Goal: Transaction & Acquisition: Book appointment/travel/reservation

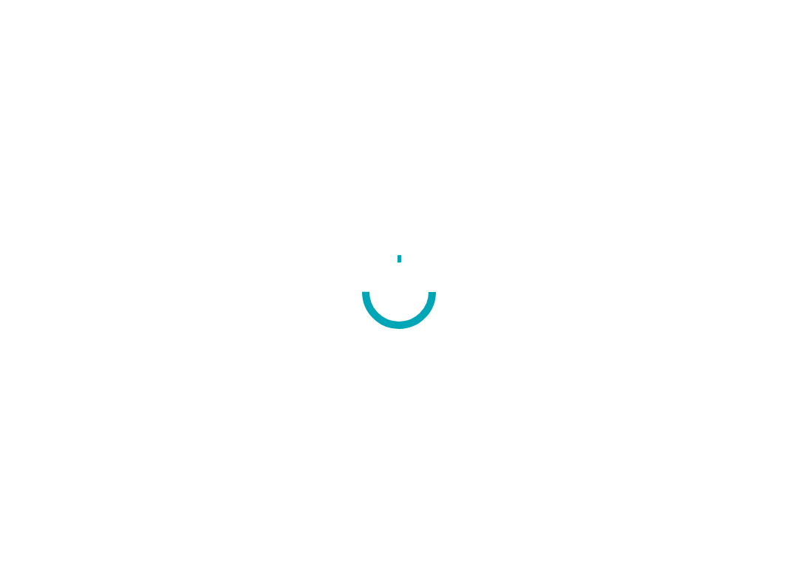
click at [368, 42] on div at bounding box center [399, 292] width 798 height 584
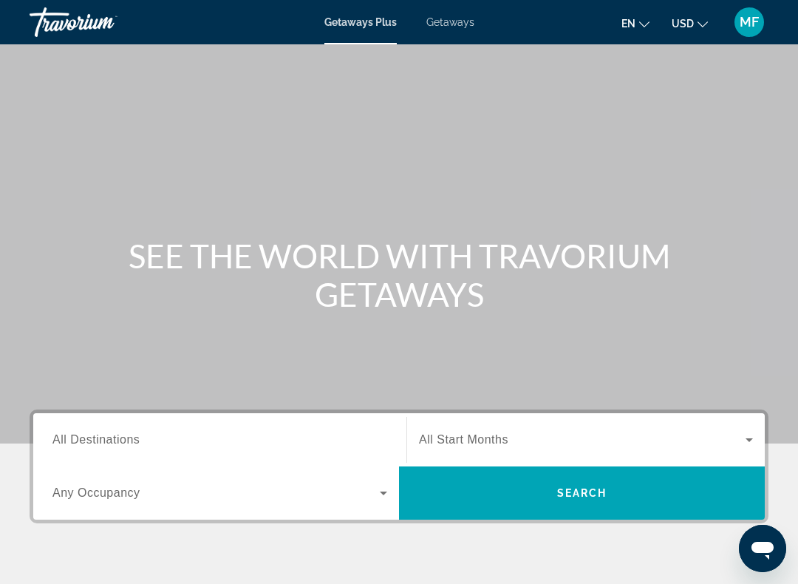
click at [255, 442] on input "Destination All Destinations" at bounding box center [219, 441] width 335 height 18
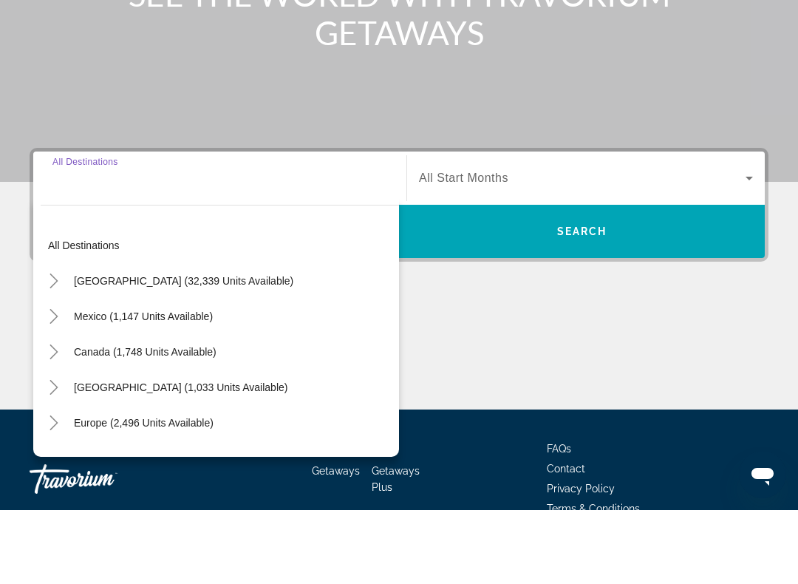
scroll to position [268, 0]
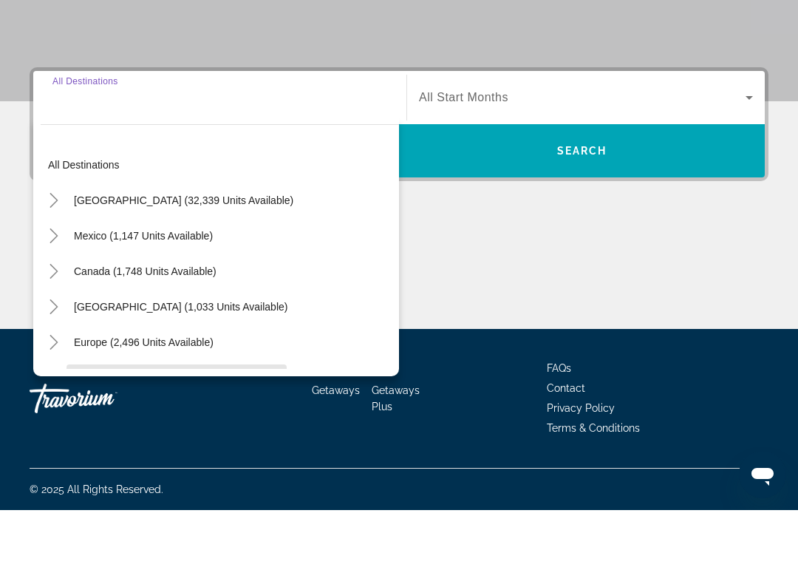
click at [206, 434] on span "Search widget" at bounding box center [177, 451] width 220 height 35
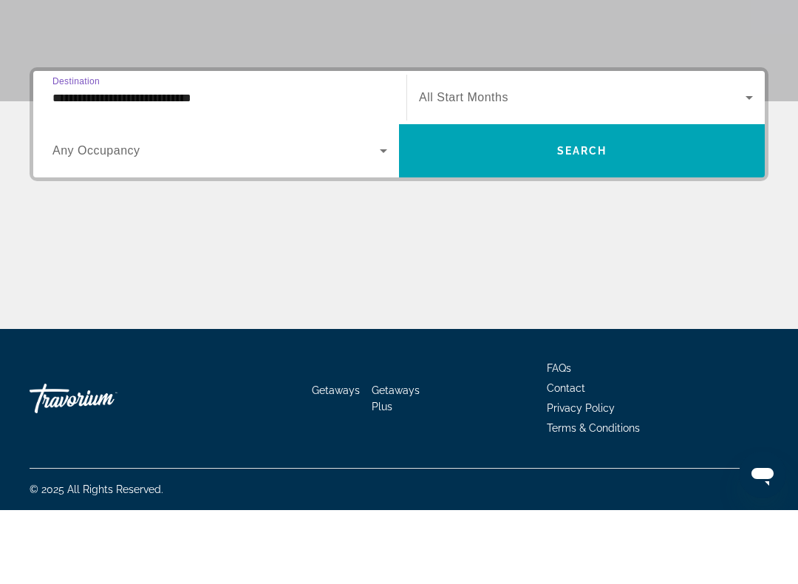
click at [229, 163] on input "**********" at bounding box center [219, 172] width 335 height 18
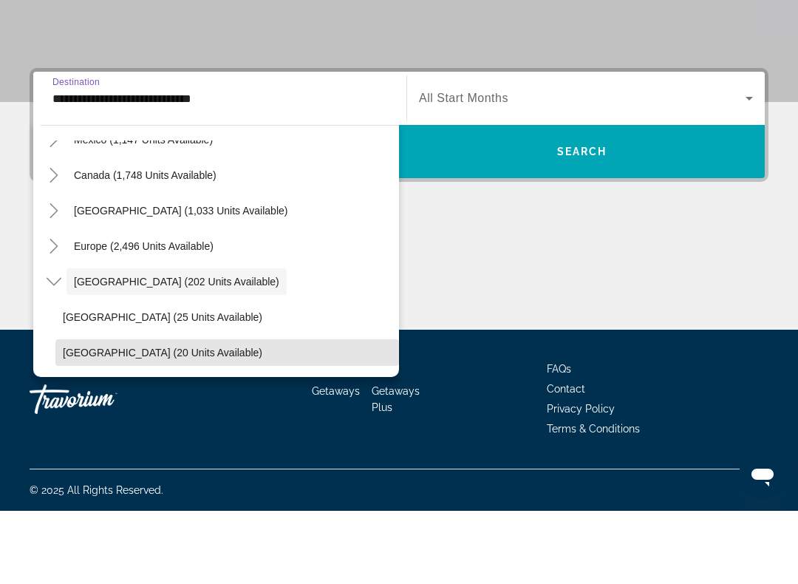
scroll to position [96, 0]
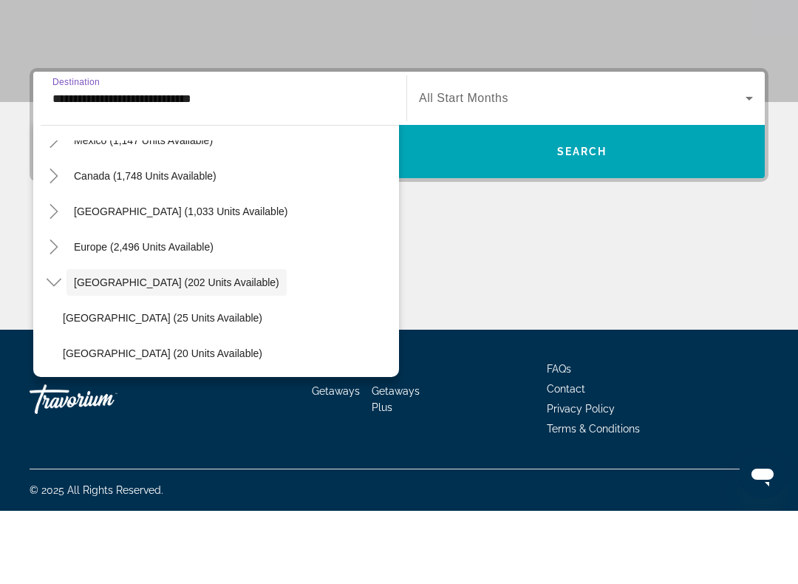
click at [208, 302] on span "Search widget" at bounding box center [144, 319] width 154 height 35
type input "**********"
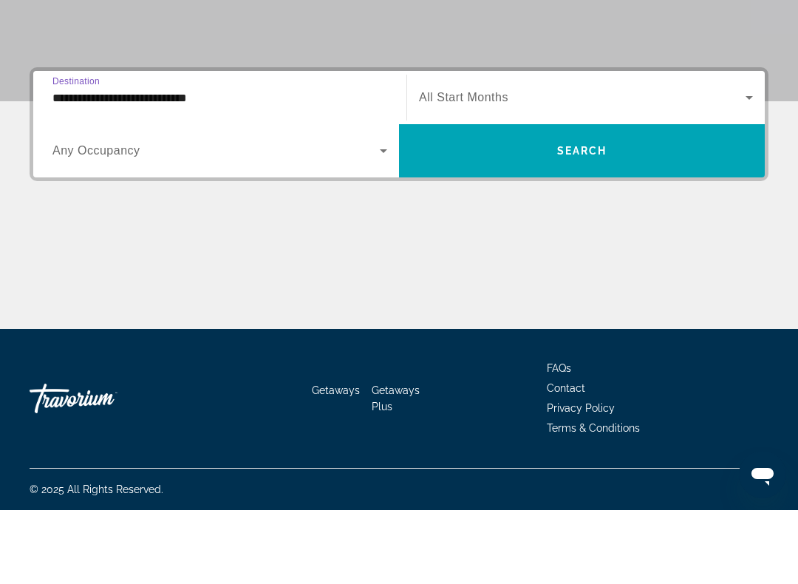
click at [226, 163] on input "**********" at bounding box center [219, 172] width 335 height 18
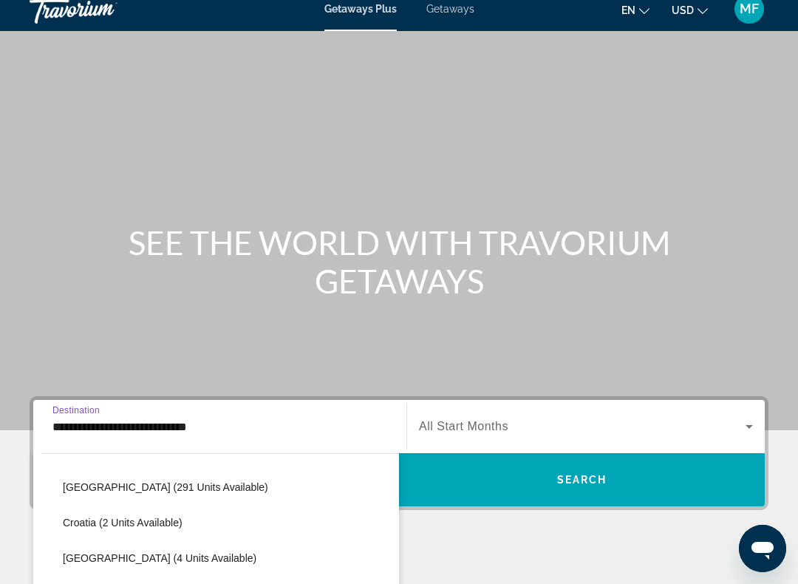
scroll to position [0, 0]
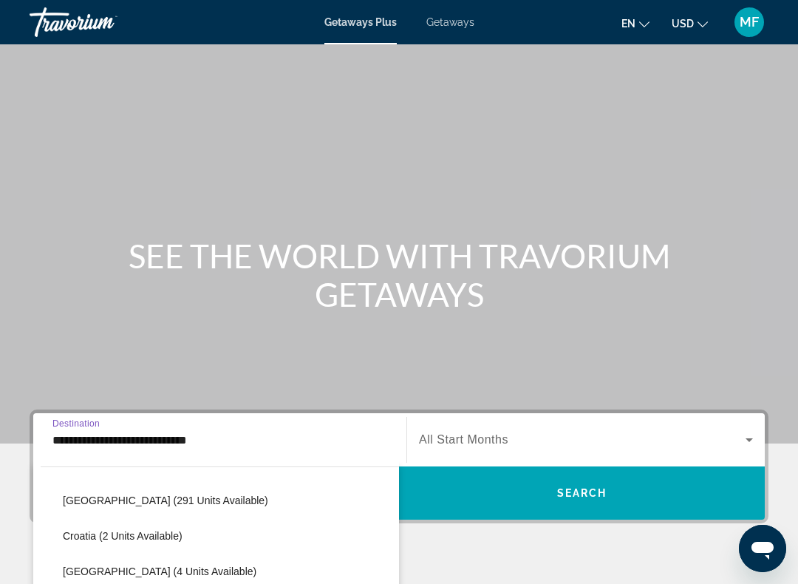
click at [452, 24] on span "Getaways" at bounding box center [451, 22] width 48 height 12
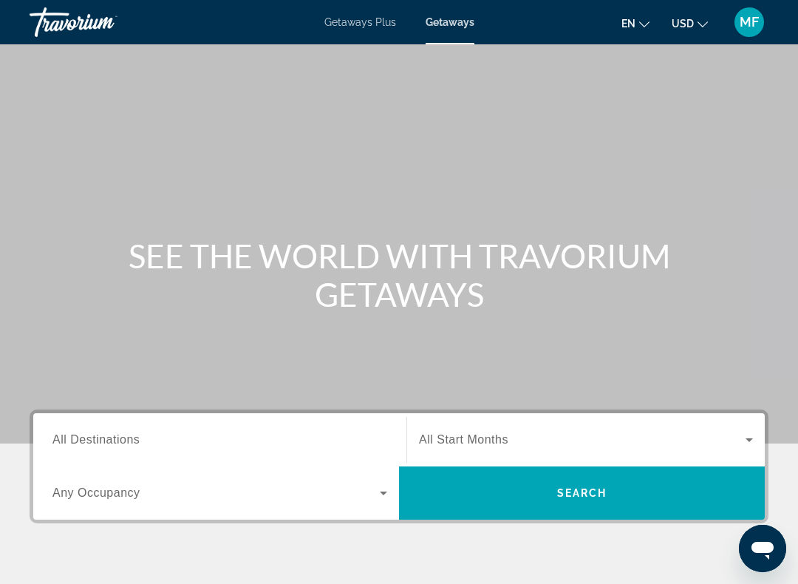
click at [277, 414] on div "Destination All Destinations" at bounding box center [220, 439] width 359 height 53
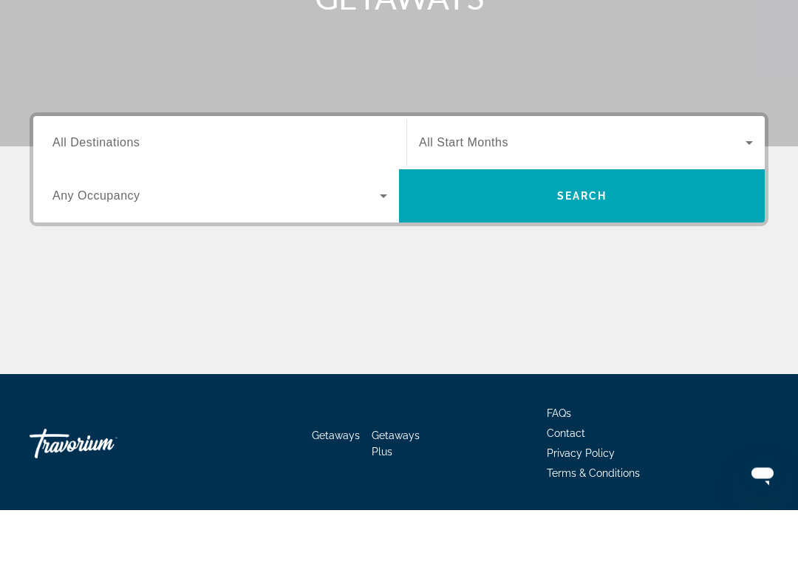
scroll to position [268, 0]
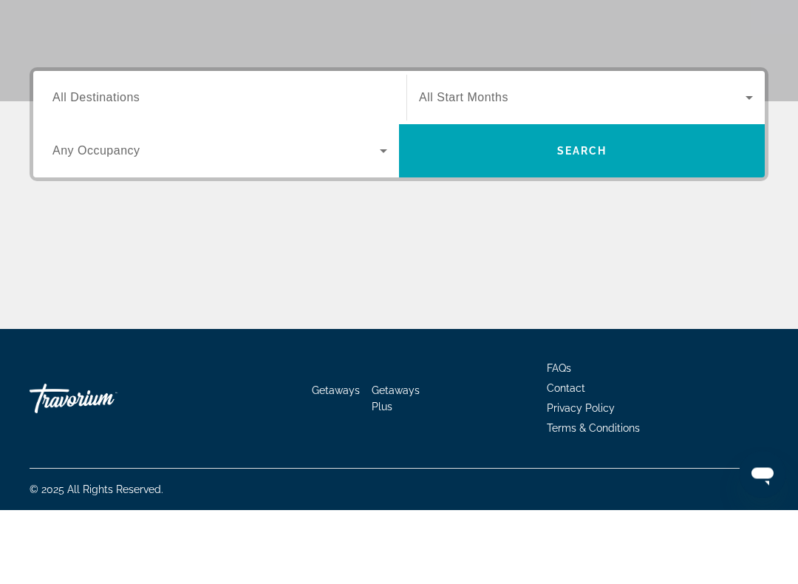
click at [273, 152] on div "Search widget" at bounding box center [219, 173] width 335 height 42
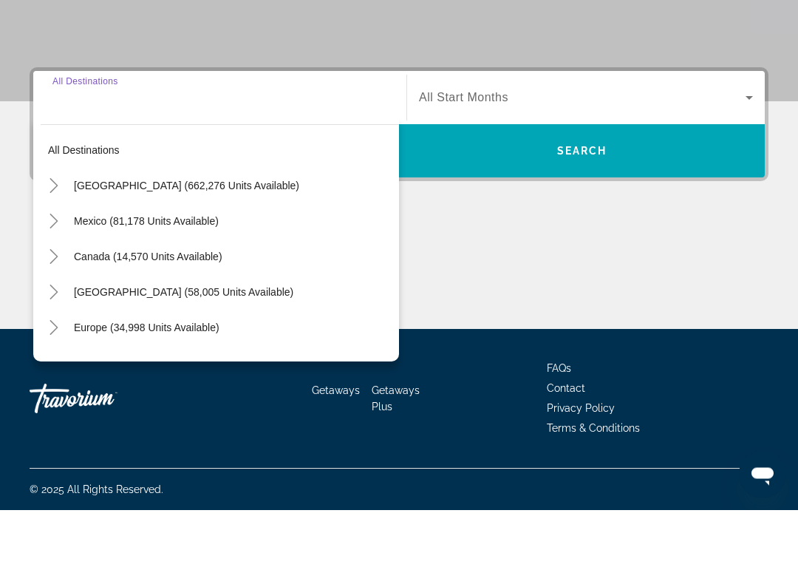
scroll to position [268, 0]
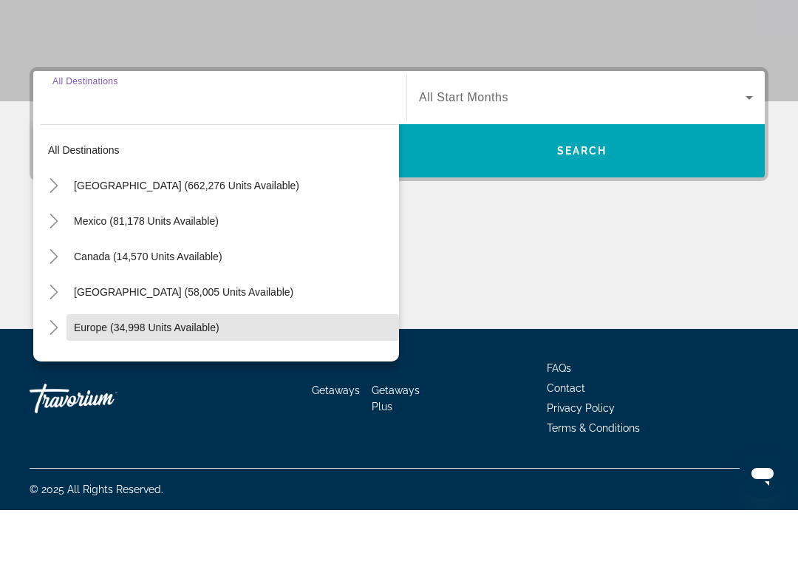
click at [257, 384] on span "Search widget" at bounding box center [233, 401] width 333 height 35
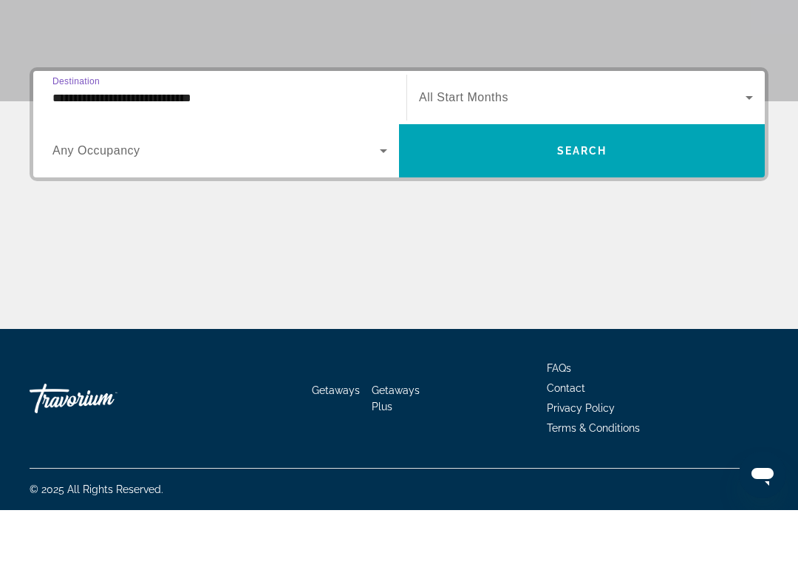
click at [278, 163] on input "**********" at bounding box center [219, 172] width 335 height 18
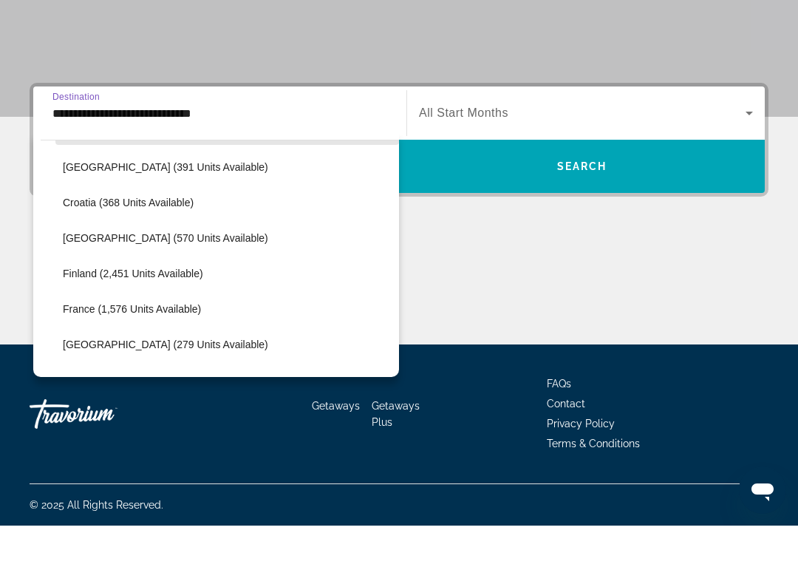
scroll to position [287, 0]
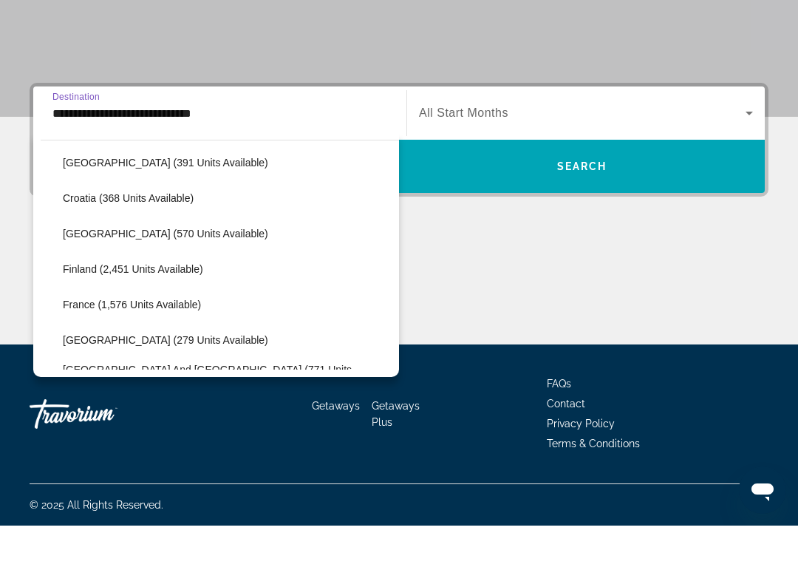
click at [176, 357] on span "France (1,576 units available)" at bounding box center [132, 363] width 138 height 12
type input "**********"
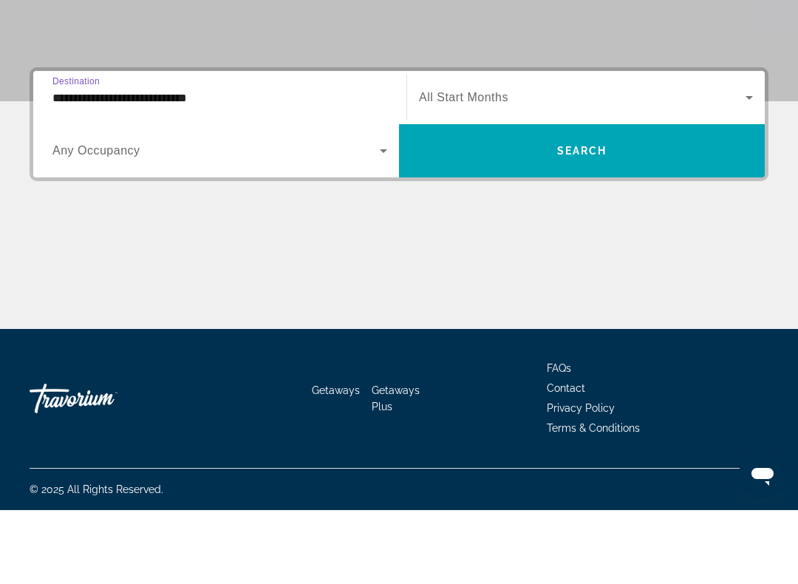
click at [564, 163] on span "Search widget" at bounding box center [582, 172] width 327 height 18
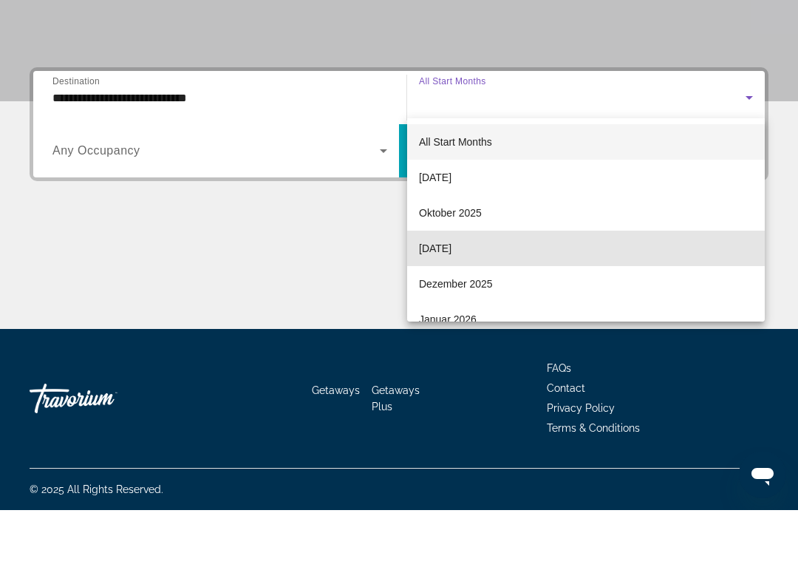
click at [532, 305] on mat-option "November 2025" at bounding box center [586, 322] width 358 height 35
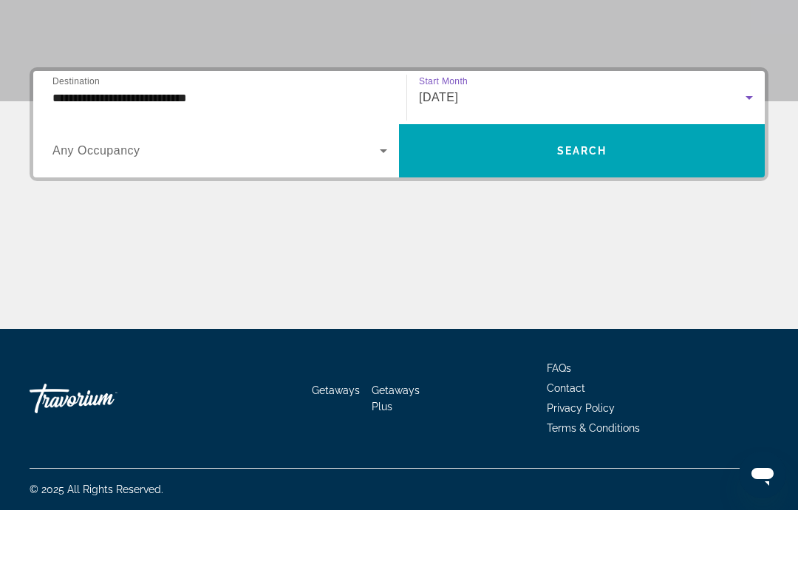
click at [545, 207] on span "Search widget" at bounding box center [582, 224] width 366 height 35
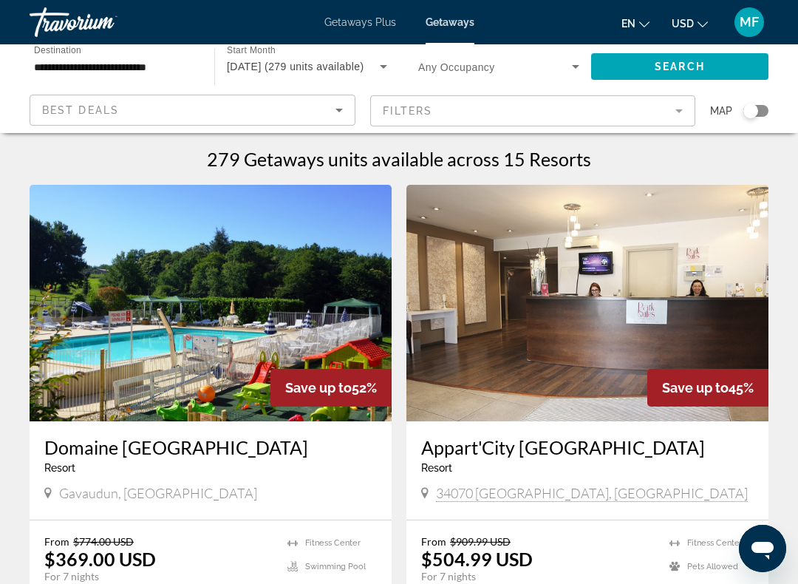
click at [757, 112] on div "Search widget" at bounding box center [751, 110] width 15 height 15
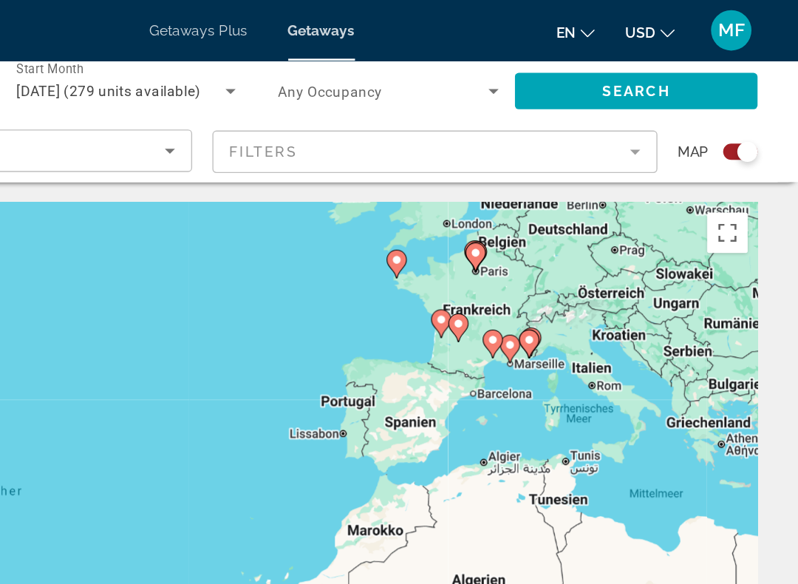
click at [754, 109] on div "Search widget" at bounding box center [761, 110] width 15 height 15
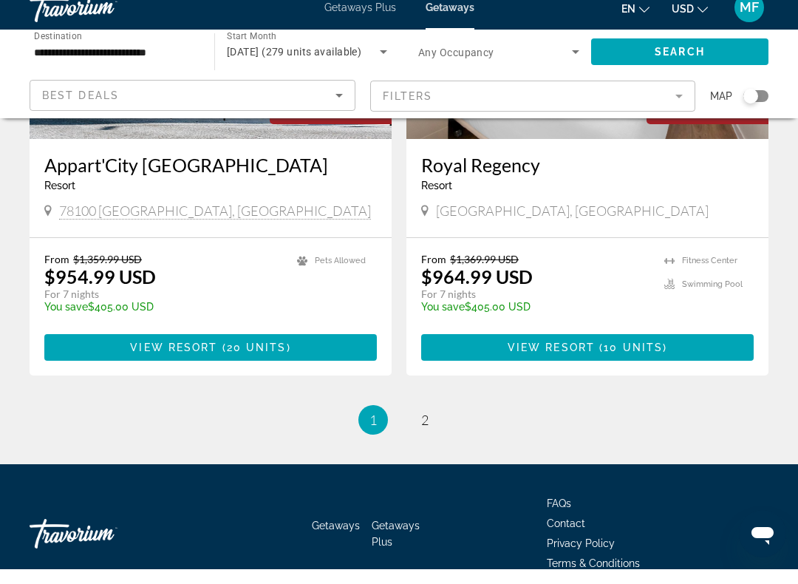
scroll to position [2858, 0]
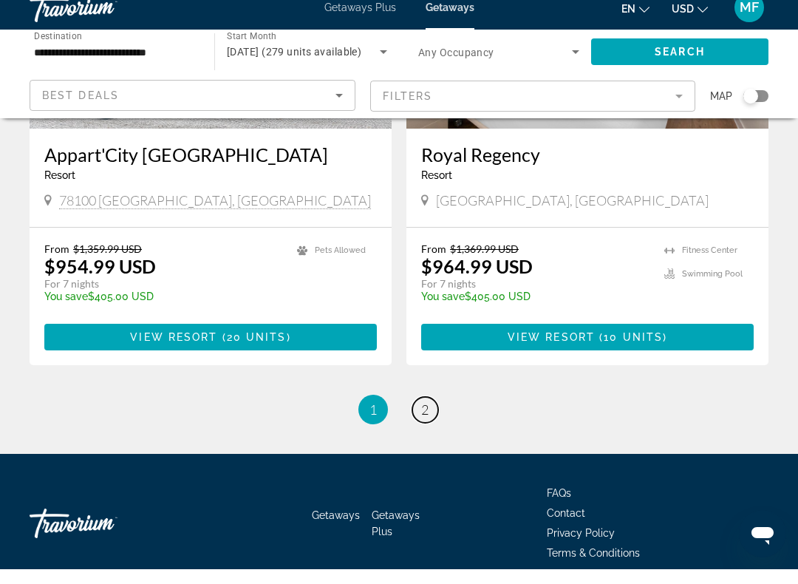
click at [438, 412] on link "page 2" at bounding box center [425, 425] width 26 height 26
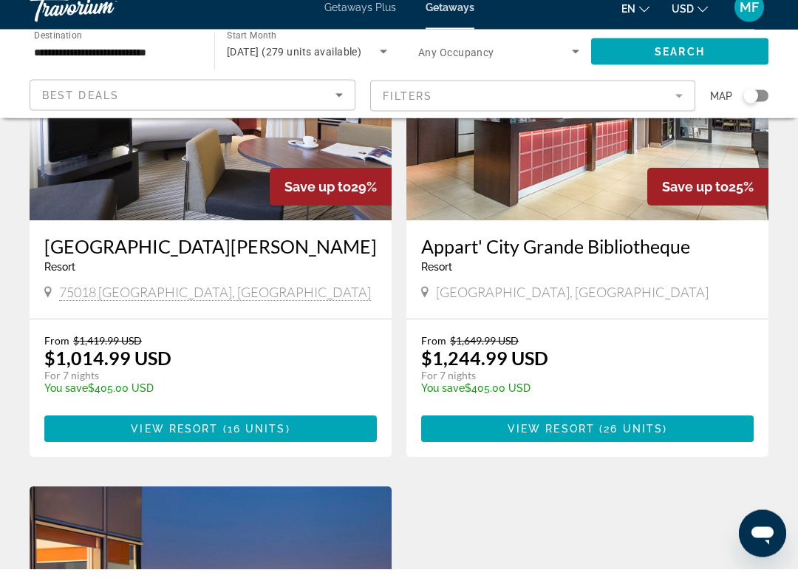
scroll to position [203, 0]
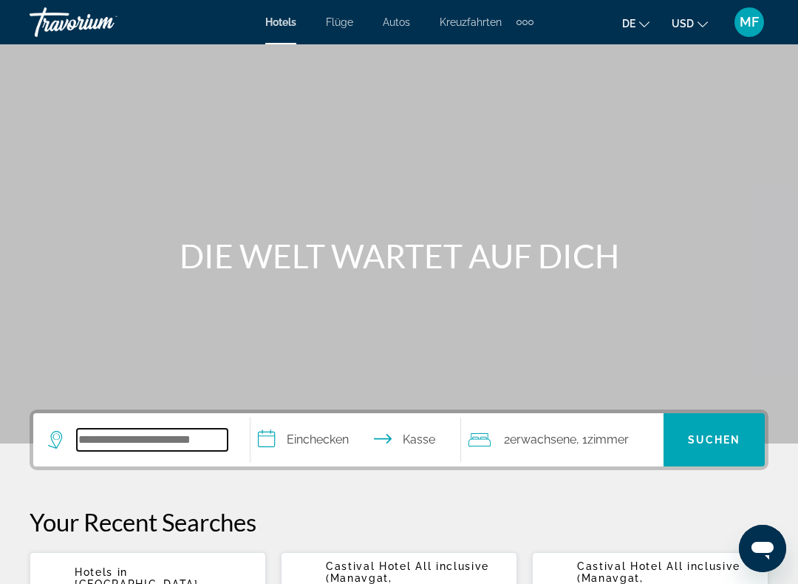
click at [160, 443] on input "Such-Widget" at bounding box center [152, 440] width 151 height 22
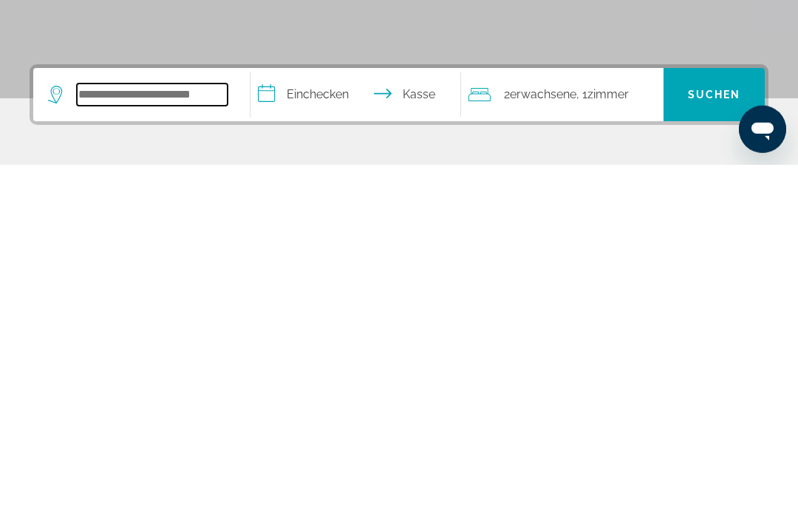
scroll to position [12, 0]
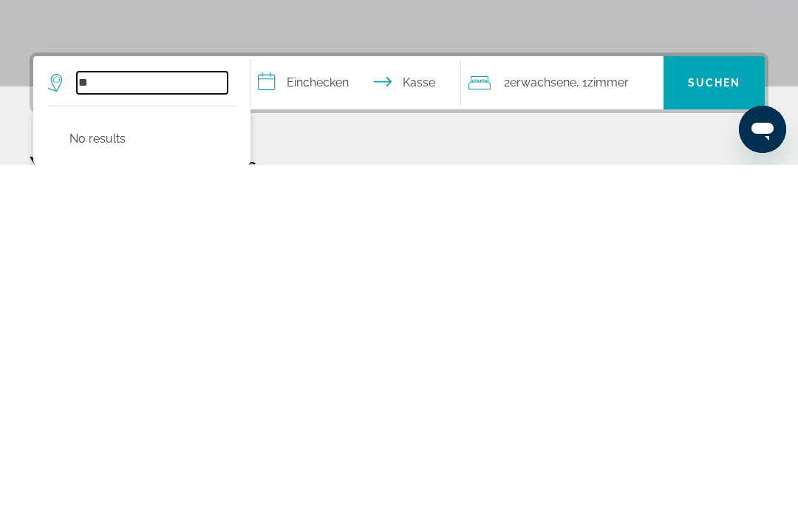
type input "*"
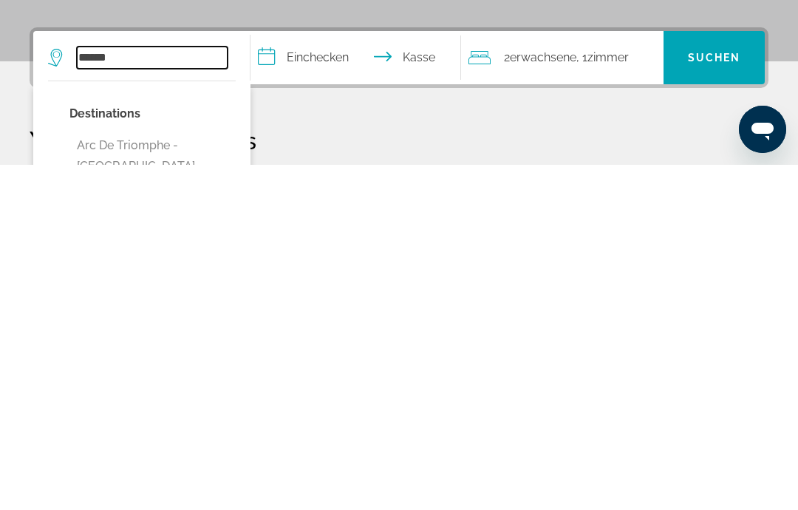
scroll to position [38, 0]
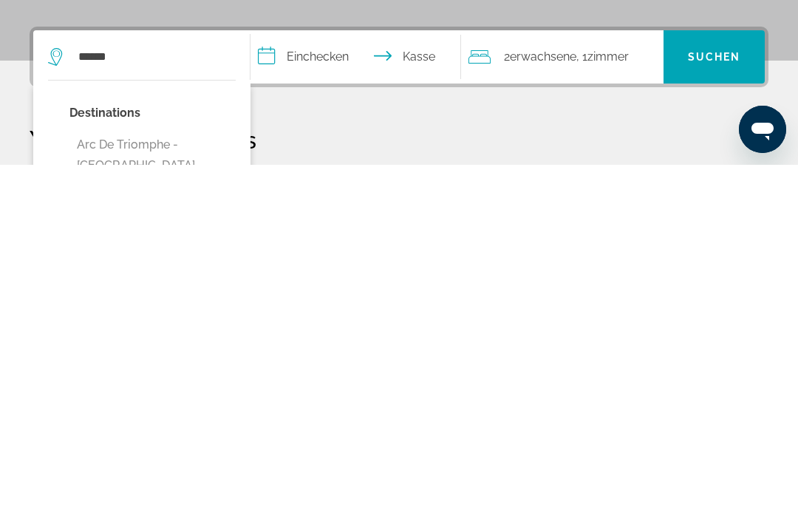
click at [184, 476] on button "Arc De Triomphe - [GEOGRAPHIC_DATA], [GEOGRAPHIC_DATA]" at bounding box center [152, 510] width 166 height 69
type input "**********"
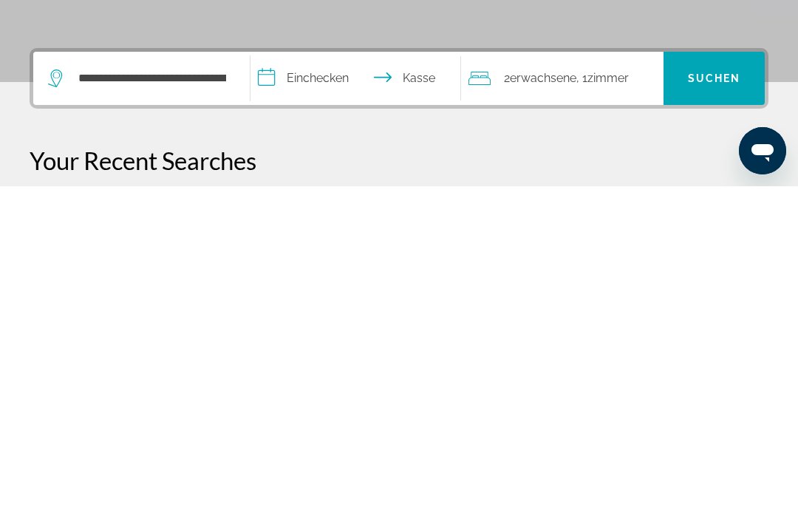
click at [317, 376] on input "**********" at bounding box center [359, 405] width 216 height 58
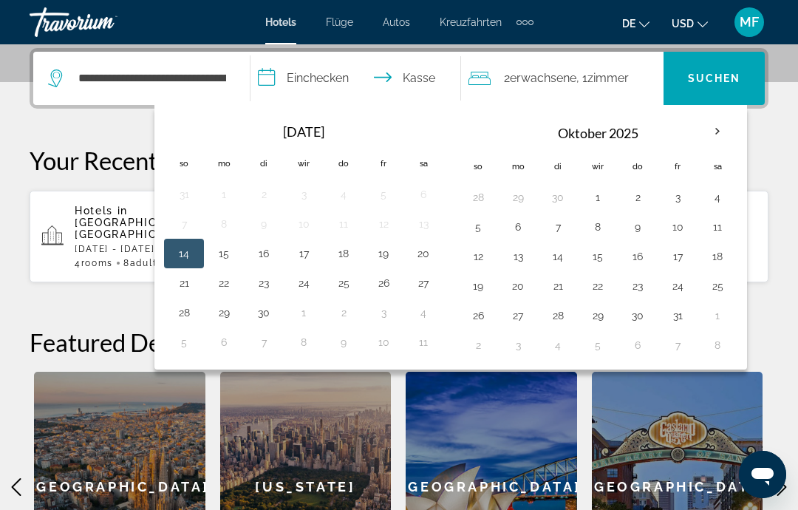
click at [721, 132] on th "Nächsten Monat" at bounding box center [718, 131] width 40 height 33
click at [724, 132] on th "Nächsten Monat" at bounding box center [718, 131] width 40 height 33
click at [188, 121] on th "Previous month" at bounding box center [184, 131] width 40 height 33
click at [183, 132] on th "Previous month" at bounding box center [184, 131] width 40 height 33
click at [718, 132] on th "Nächsten Monat" at bounding box center [718, 131] width 40 height 33
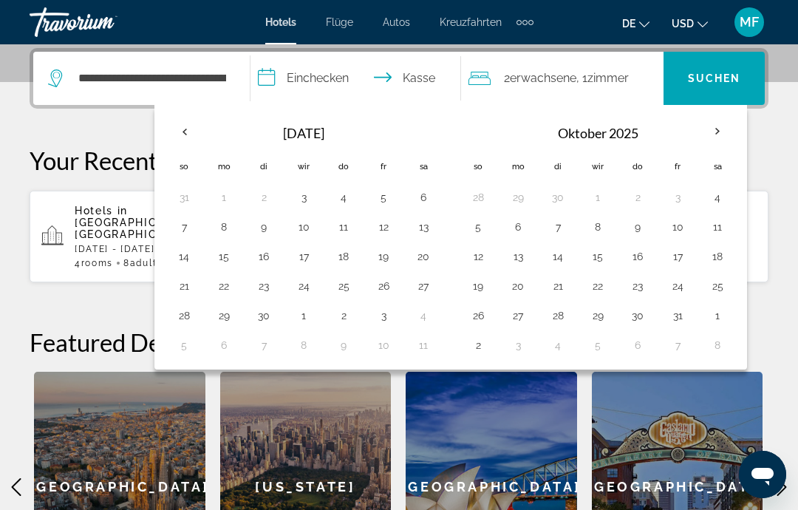
click at [643, 309] on button "30" at bounding box center [638, 315] width 24 height 21
click at [479, 348] on button "2" at bounding box center [478, 345] width 24 height 21
type input "**********"
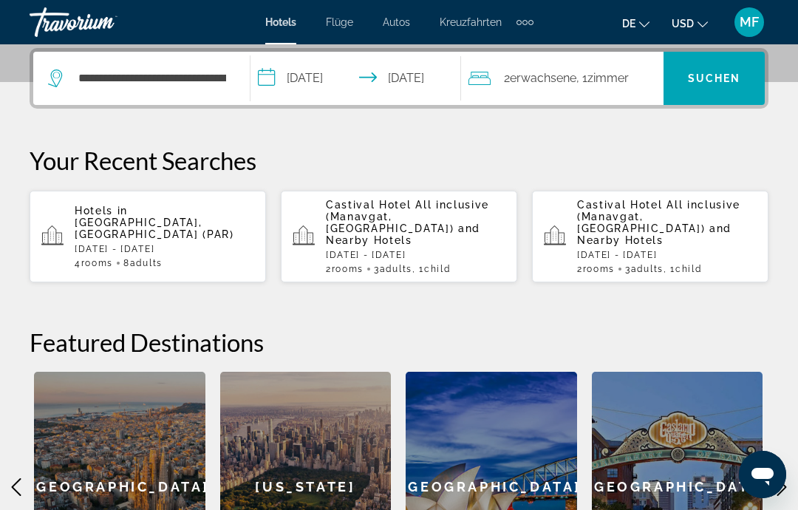
click at [621, 83] on font "Zimmer" at bounding box center [608, 78] width 41 height 14
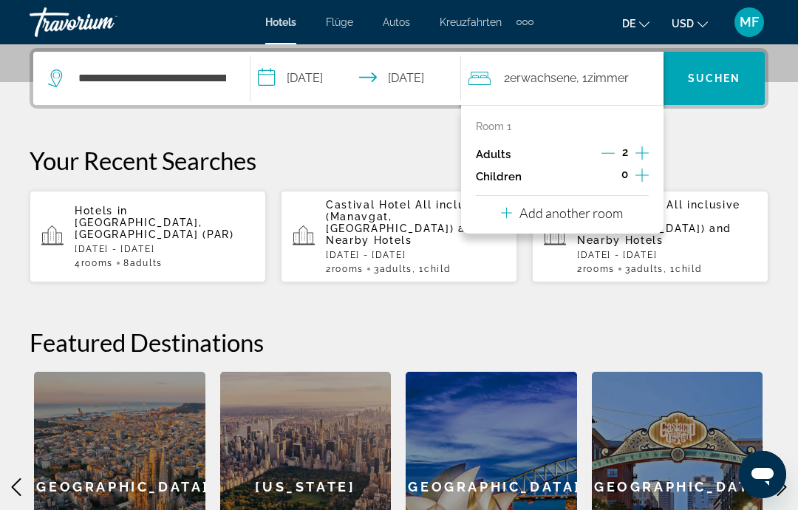
click at [647, 153] on icon "Increment adults" at bounding box center [642, 153] width 13 height 18
click at [642, 150] on icon "Increment adults" at bounding box center [642, 152] width 13 height 13
click at [642, 149] on icon "Increment adults" at bounding box center [642, 153] width 13 height 18
click at [643, 151] on icon "Increment adults" at bounding box center [642, 153] width 13 height 18
click at [709, 80] on font "Suchen" at bounding box center [714, 78] width 53 height 12
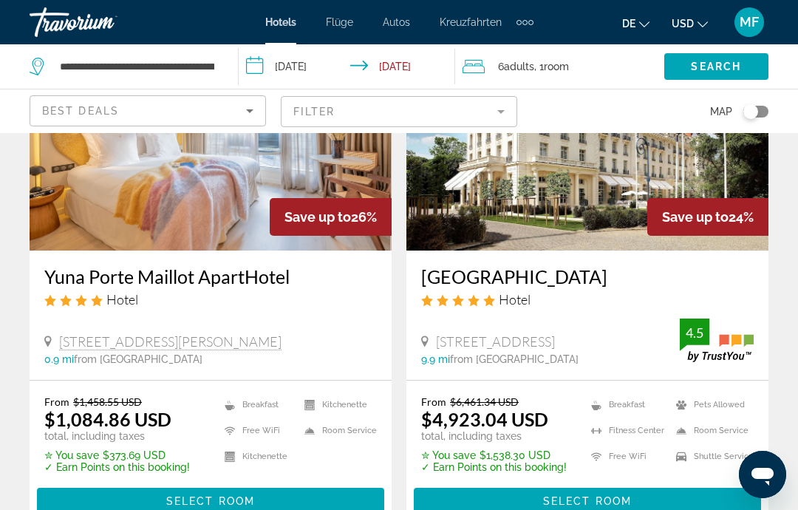
scroll to position [171, 0]
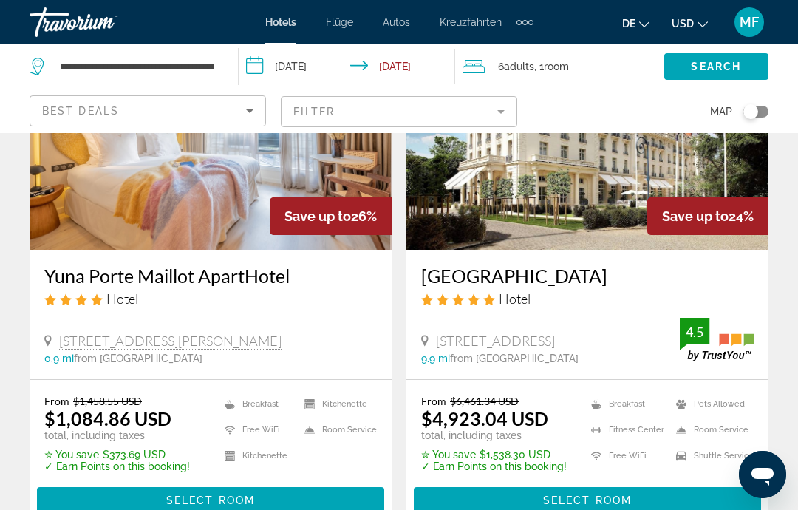
click at [331, 506] on span "Hauptinhalt" at bounding box center [210, 500] width 347 height 35
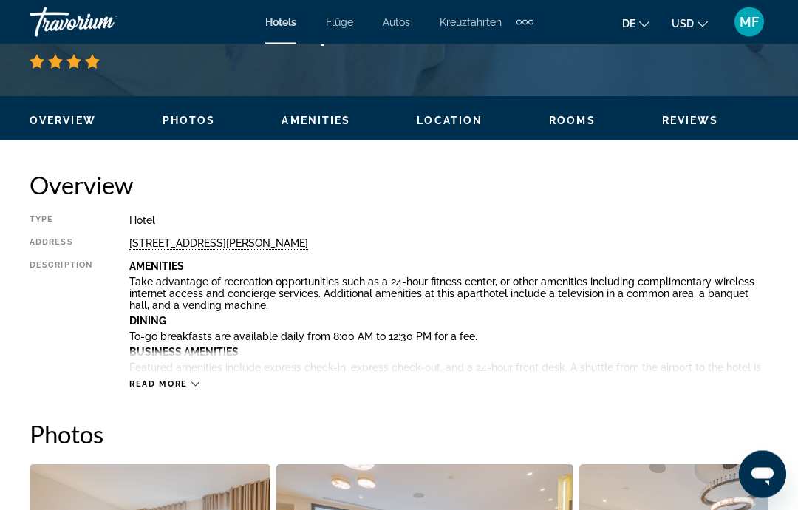
scroll to position [653, 0]
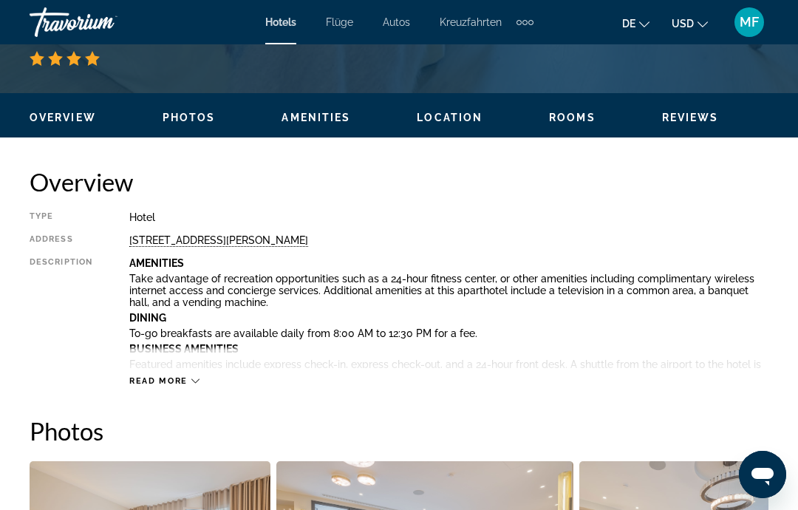
click at [181, 376] on span "Read more" at bounding box center [158, 381] width 58 height 10
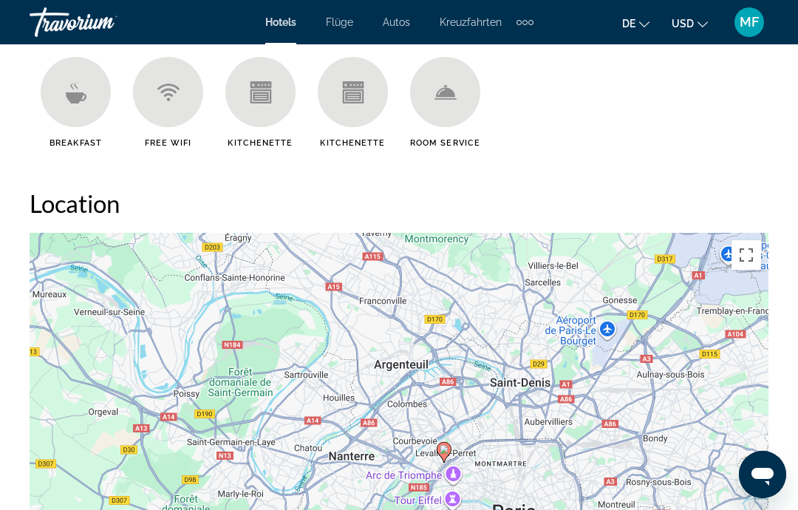
scroll to position [2011, 0]
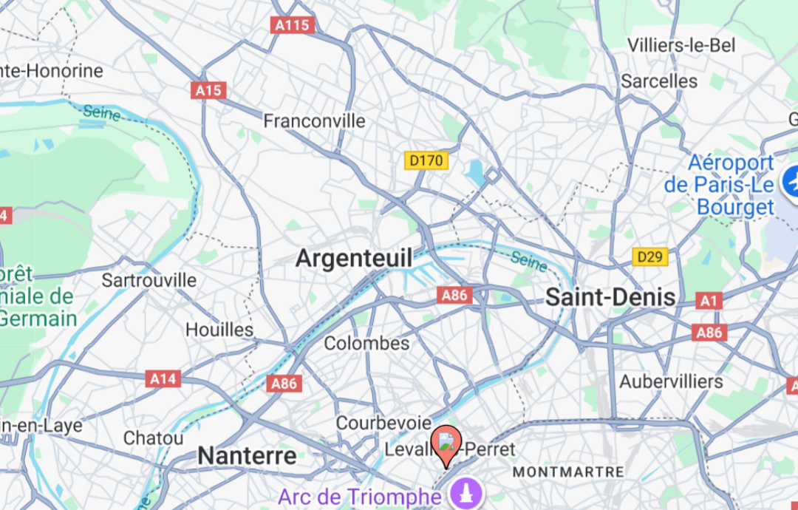
click at [245, 189] on div "Um den Modus zum Ziehen mit der Tastatur zu aktivieren, drückst du Alt + Eingab…" at bounding box center [399, 411] width 739 height 444
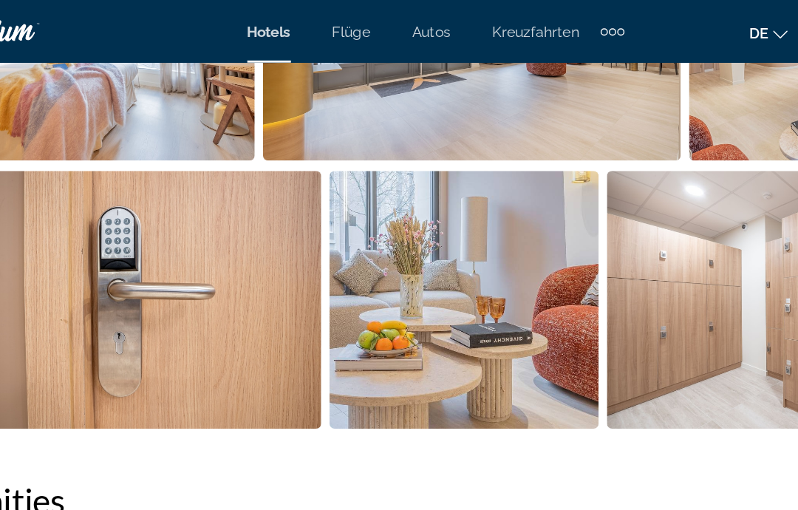
scroll to position [1574, 0]
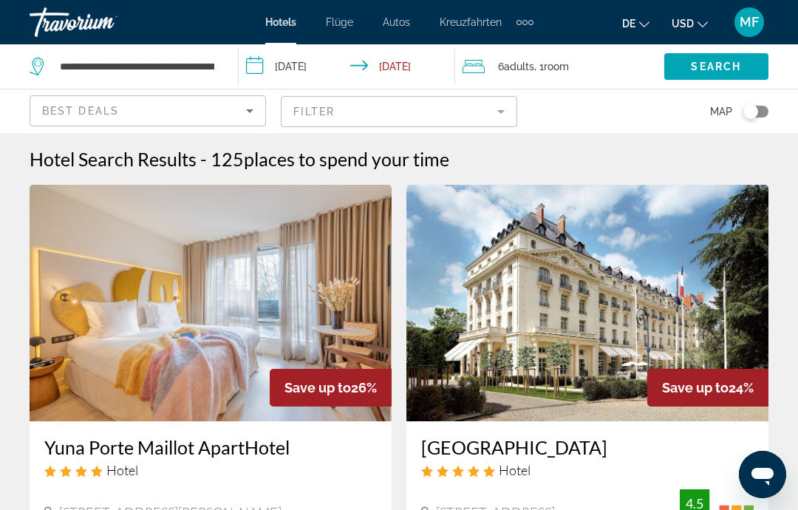
click at [758, 112] on div "Toggle map" at bounding box center [756, 112] width 25 height 12
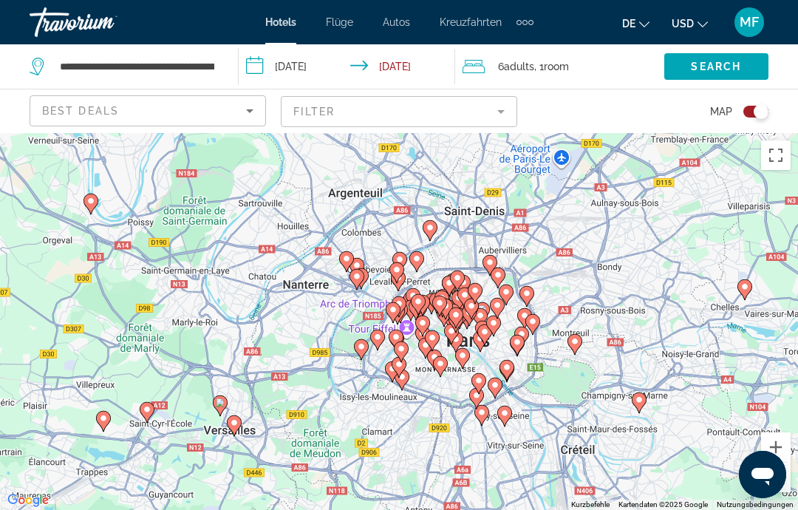
scroll to position [41, 0]
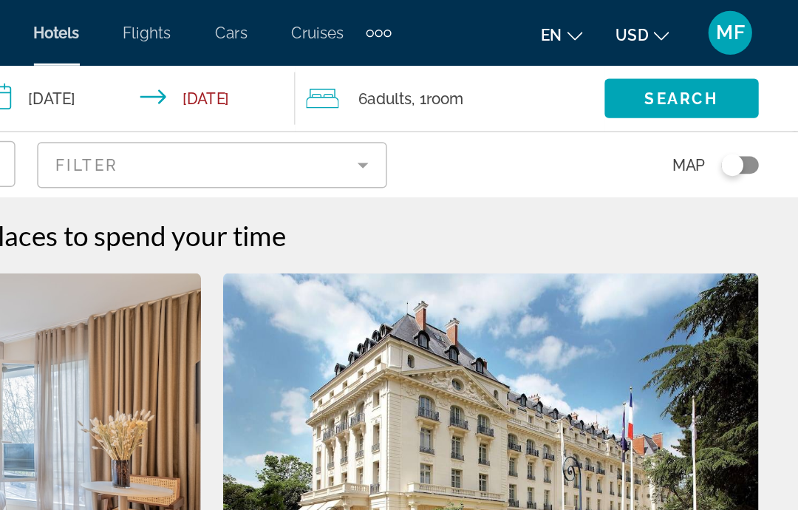
click at [744, 113] on div "Toggle map" at bounding box center [756, 112] width 25 height 12
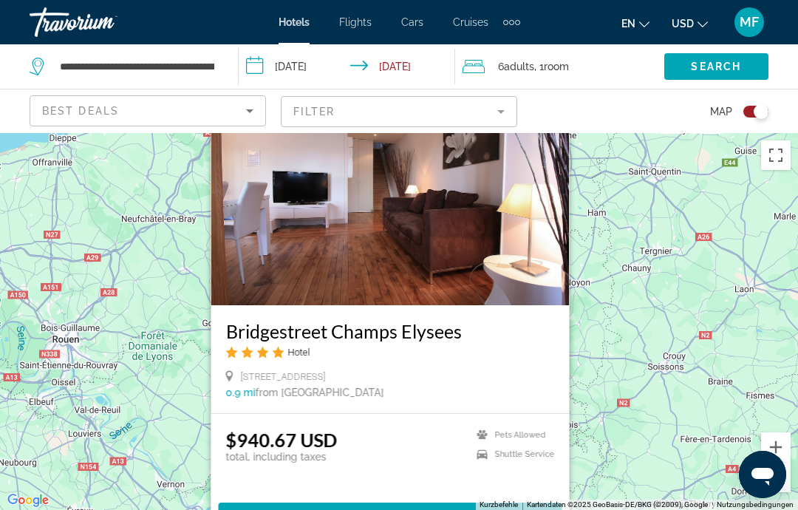
click at [484, 253] on img "Main content" at bounding box center [390, 187] width 359 height 237
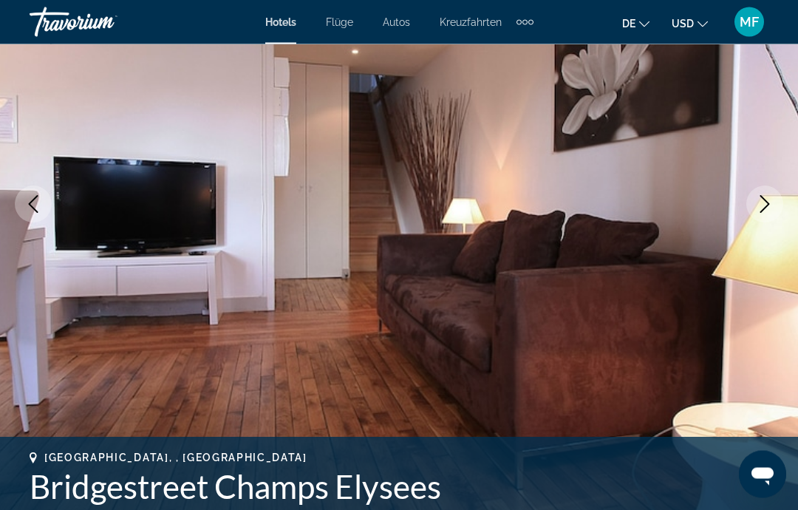
scroll to position [207, 0]
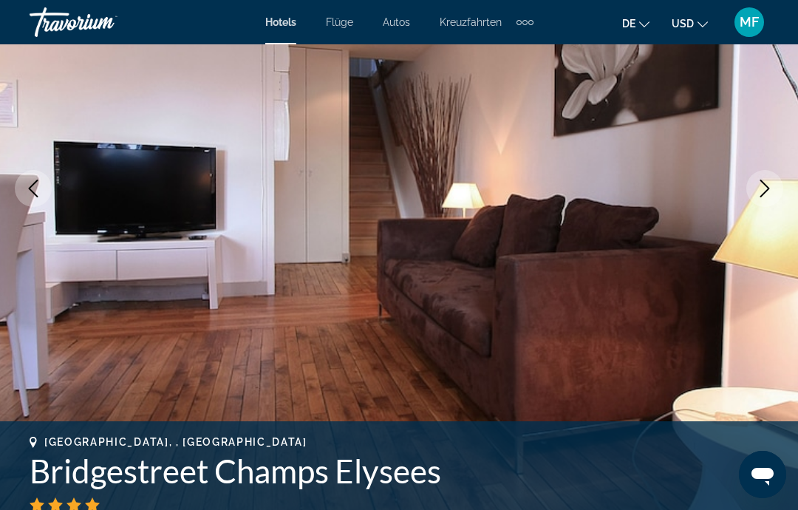
click at [758, 201] on button "Nächstes Bild" at bounding box center [765, 188] width 37 height 37
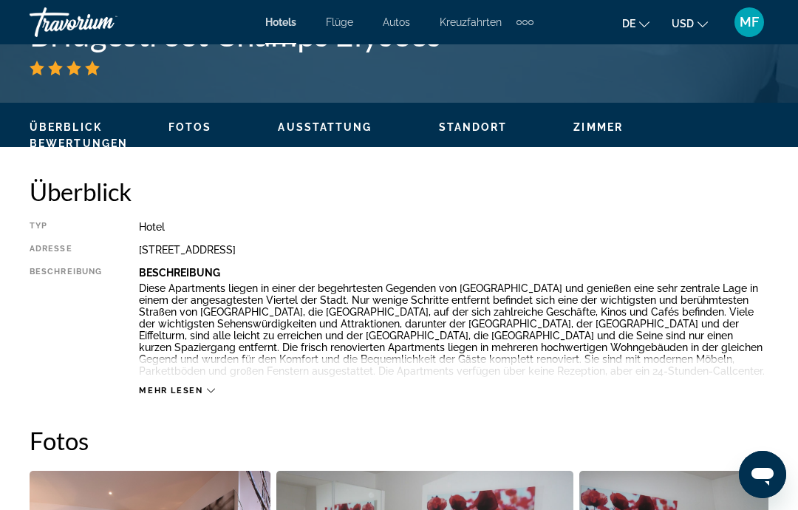
scroll to position [672, 0]
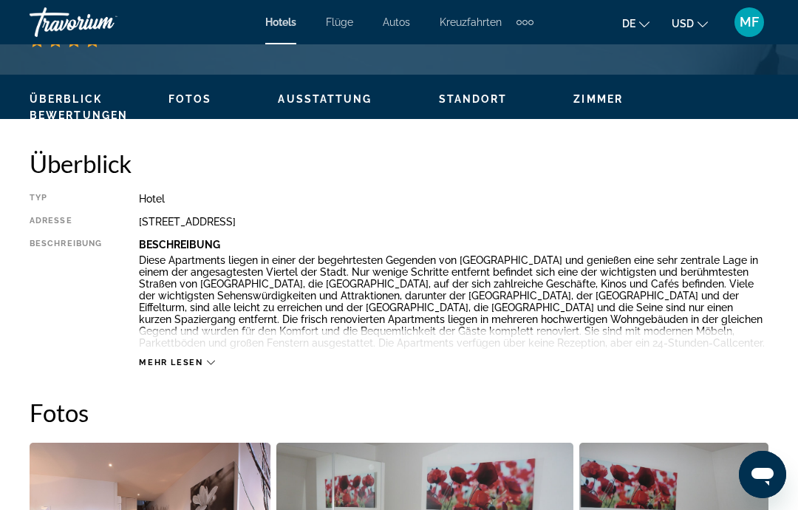
click at [189, 94] on font "Fotos" at bounding box center [191, 99] width 44 height 12
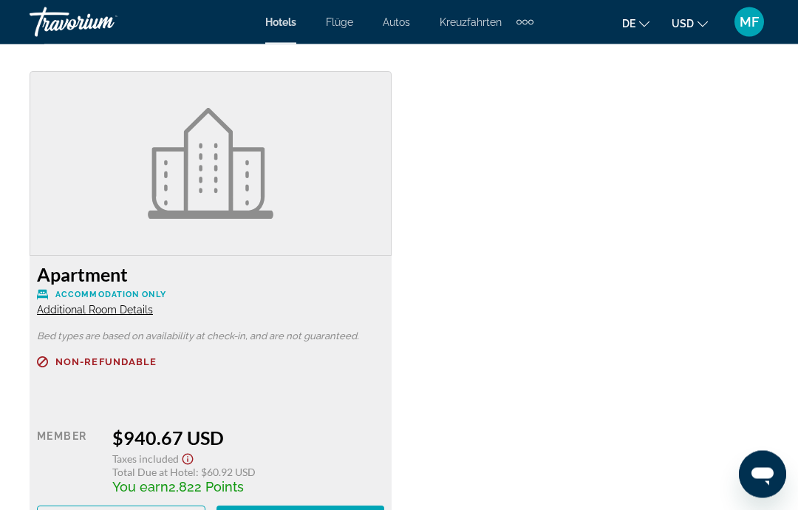
scroll to position [2280, 0]
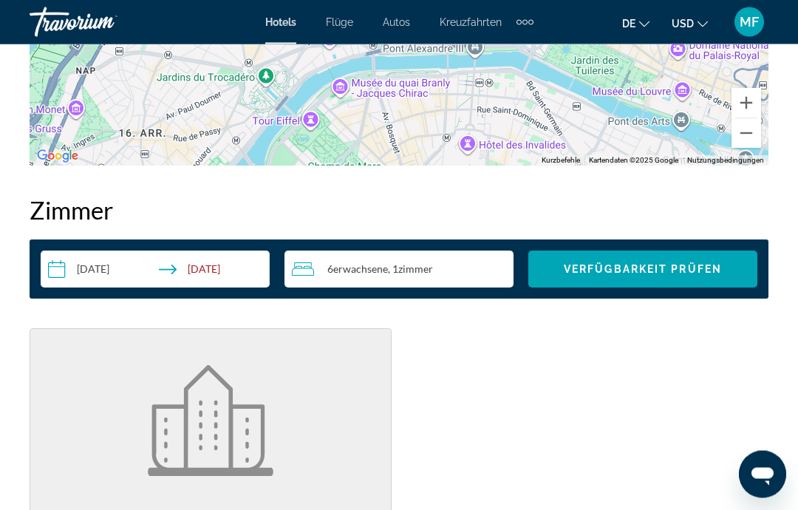
click at [676, 265] on font "Verfügbarkeit prüfen" at bounding box center [643, 270] width 158 height 12
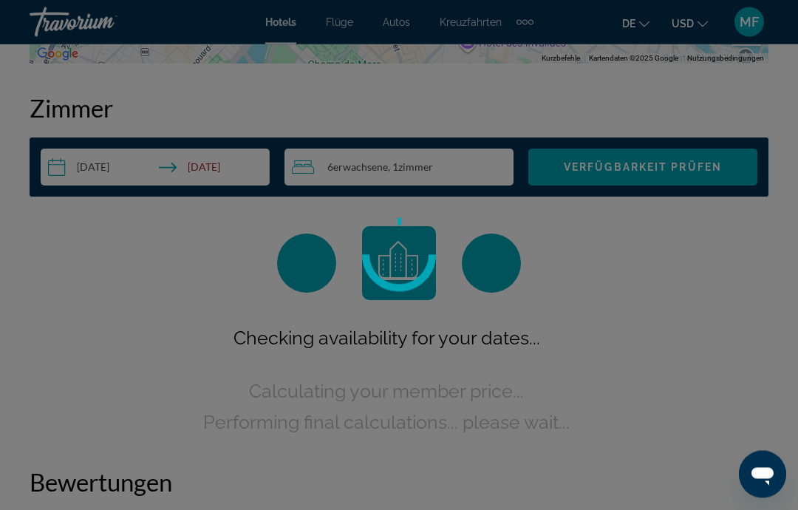
scroll to position [2130, 0]
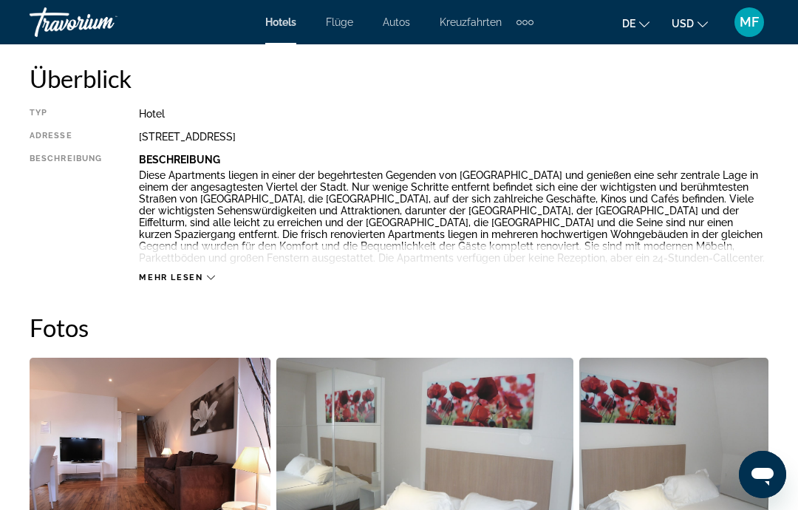
scroll to position [678, 0]
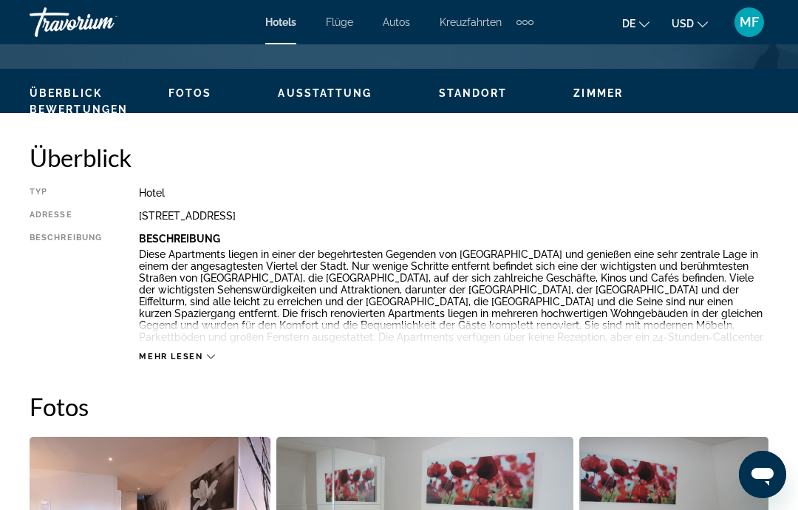
click at [195, 353] on font "Mehr lesen" at bounding box center [171, 357] width 64 height 10
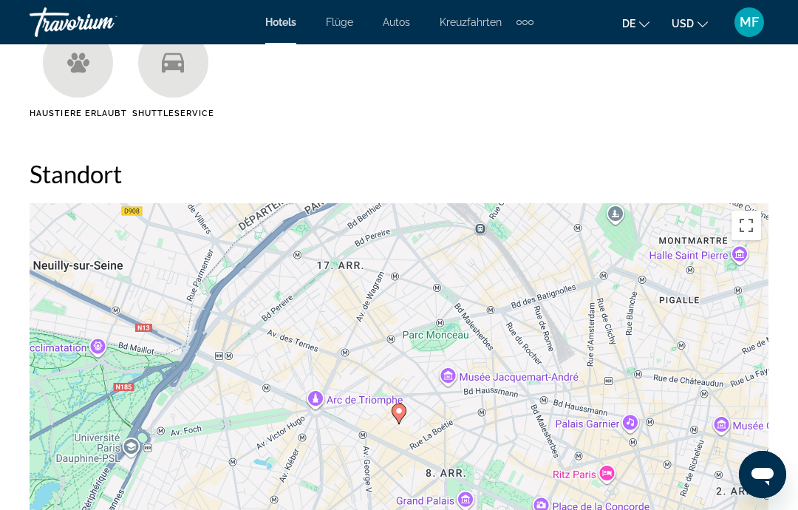
scroll to position [1293, 0]
